Goal: Navigation & Orientation: Find specific page/section

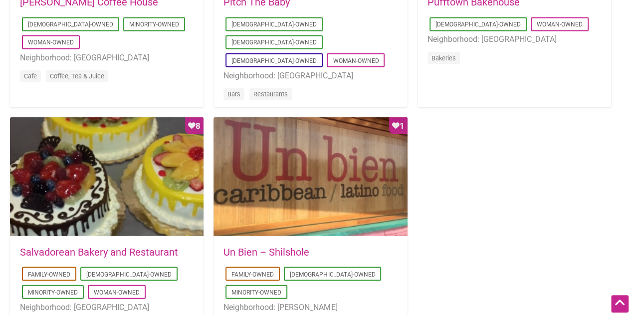
scroll to position [947, 0]
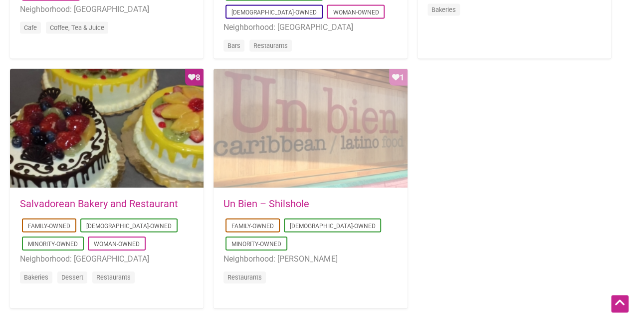
click at [279, 151] on div "Favorite Count 1" at bounding box center [309, 129] width 193 height 120
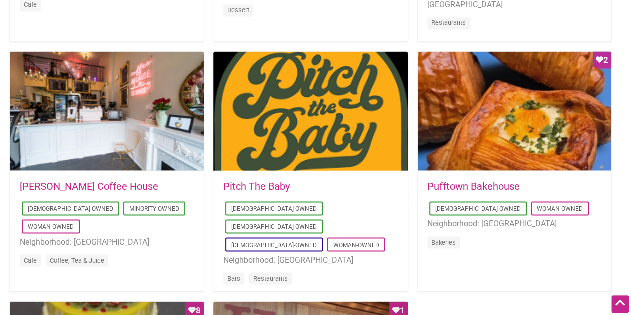
scroll to position [696, 0]
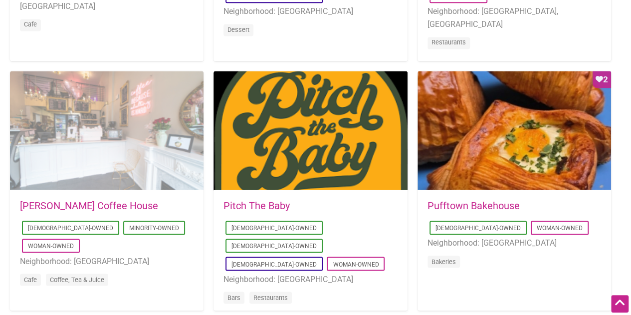
click at [39, 143] on div at bounding box center [106, 131] width 193 height 120
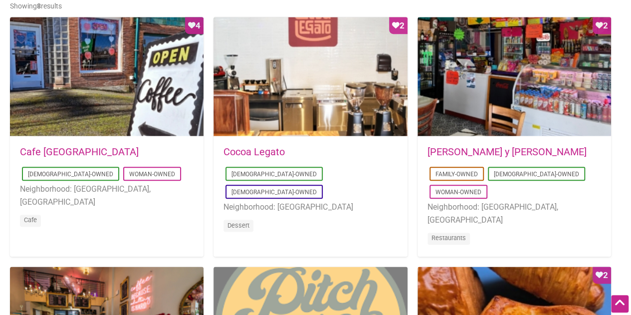
scroll to position [445, 0]
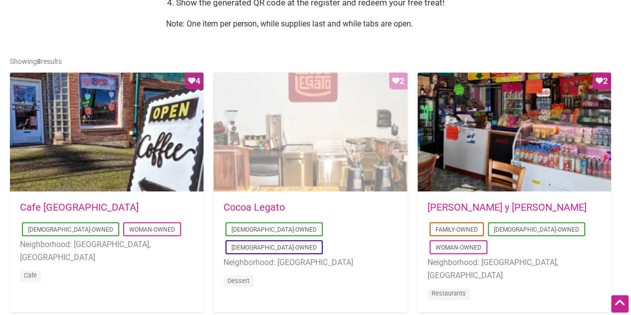
click at [302, 141] on div "Favorite Count 2" at bounding box center [309, 132] width 193 height 120
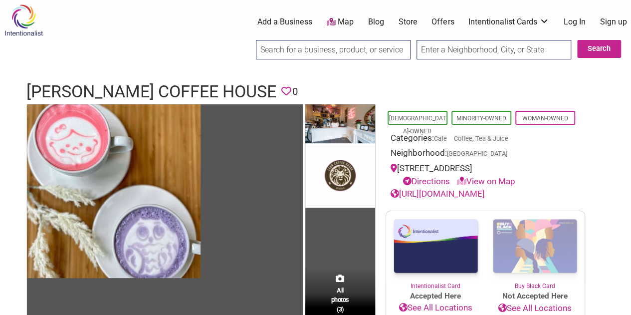
scroll to position [199, 0]
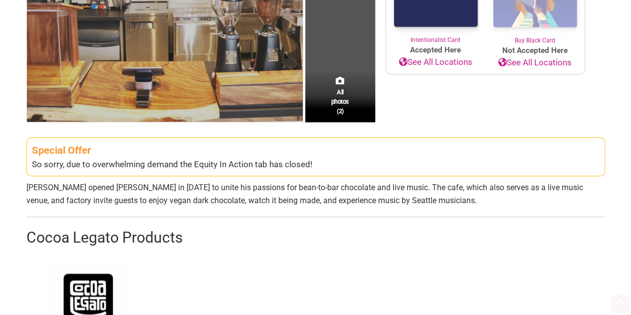
scroll to position [299, 0]
